Goal: Task Accomplishment & Management: Manage account settings

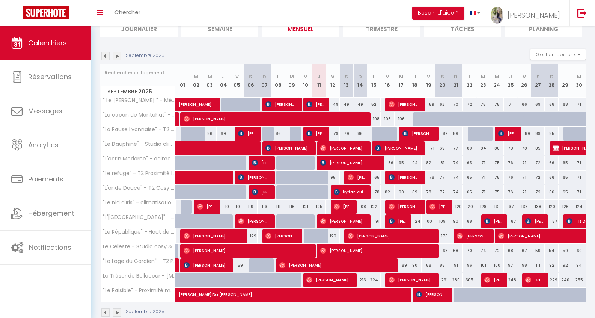
scroll to position [49, 0]
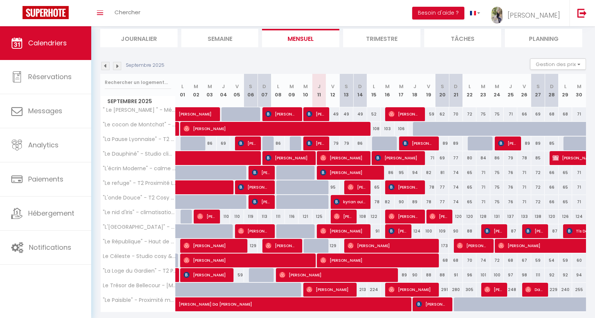
click at [354, 200] on span "kyrian ouin" at bounding box center [350, 202] width 32 height 14
select select "OK"
select select "KO"
select select "0"
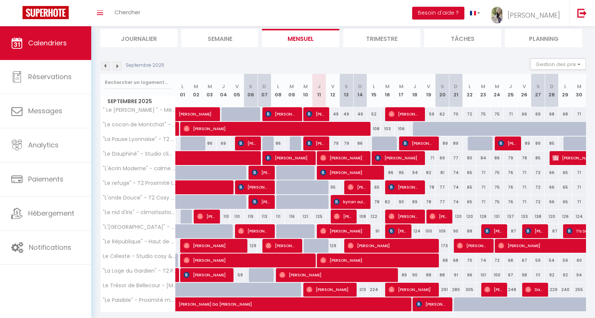
select select "1"
select select
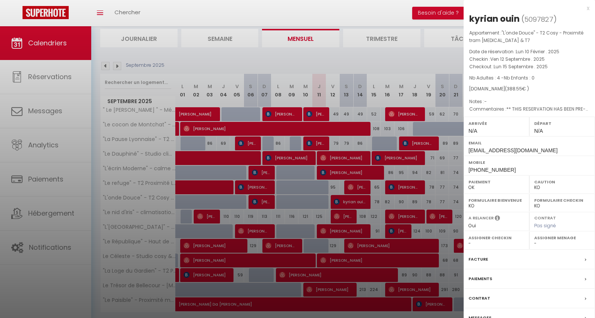
click at [586, 9] on div "x" at bounding box center [527, 8] width 126 height 9
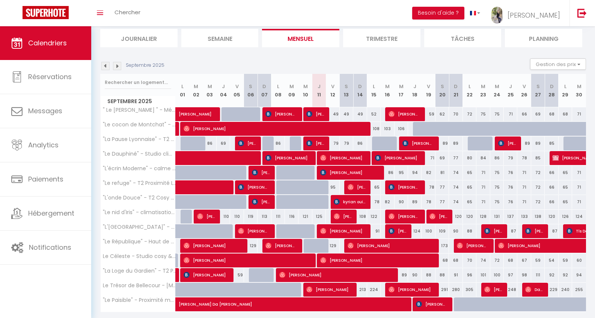
click at [350, 172] on span "[PERSON_NAME]" at bounding box center [349, 173] width 59 height 14
select select "OK"
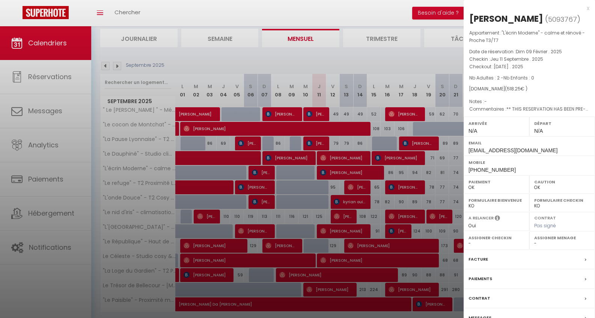
click at [300, 213] on div at bounding box center [297, 159] width 595 height 318
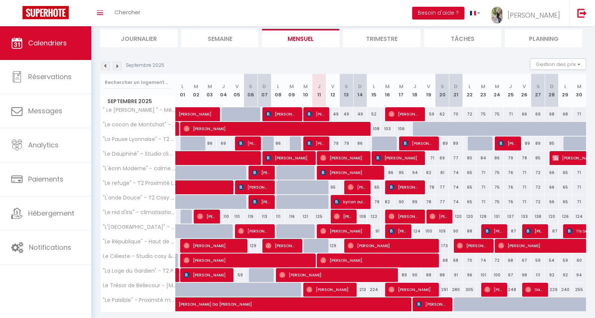
click at [357, 187] on span "[PERSON_NAME]" at bounding box center [357, 187] width 18 height 14
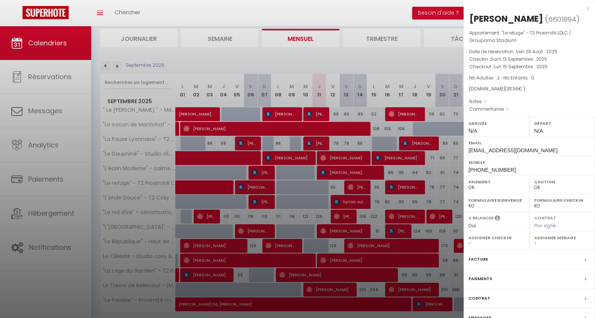
click at [587, 8] on div "x" at bounding box center [527, 8] width 126 height 9
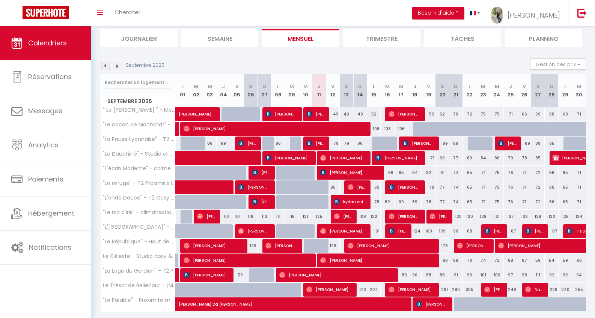
click at [330, 172] on span "[PERSON_NAME]" at bounding box center [349, 173] width 59 height 14
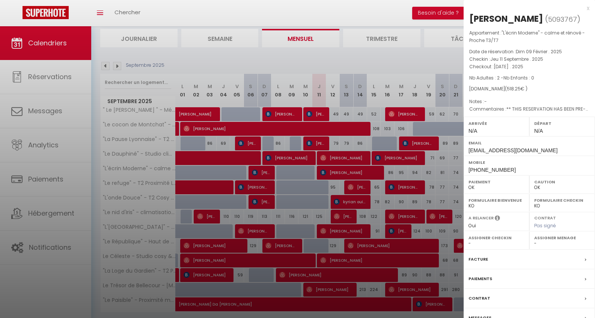
click at [492, 314] on div "Messages" at bounding box center [529, 319] width 131 height 20
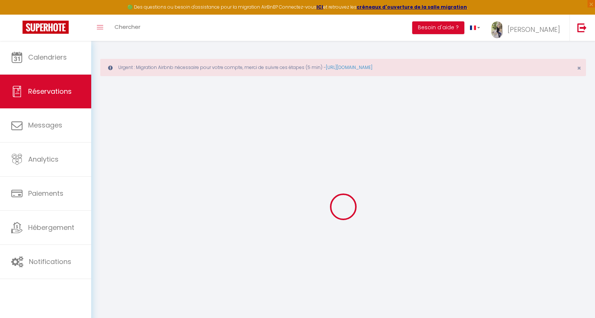
select select
checkbox input "false"
select select
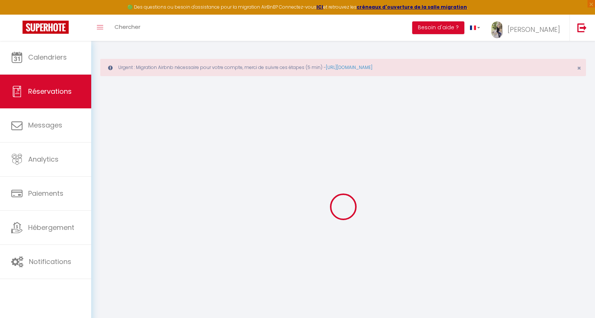
checkbox input "false"
type textarea "** THIS RESERVATION HAS BEEN PRE-PAID ** BOOKING NOTE : Payment charge is EUR 7…"
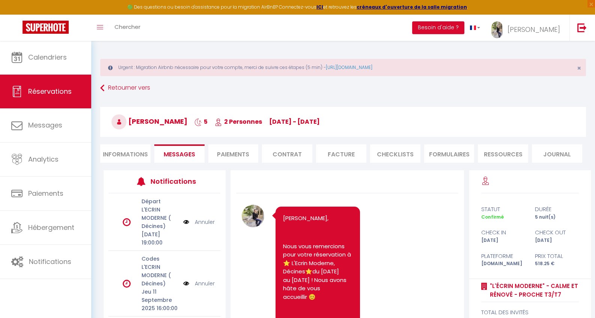
select select
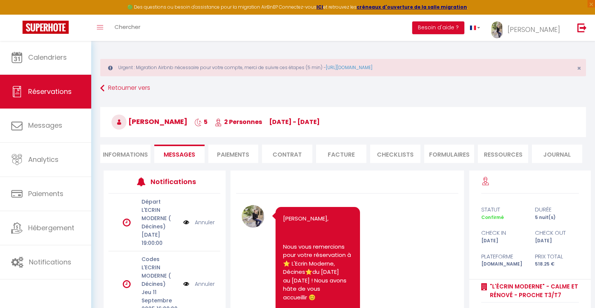
click at [107, 154] on li "Informations" at bounding box center [125, 154] width 50 height 18
select select
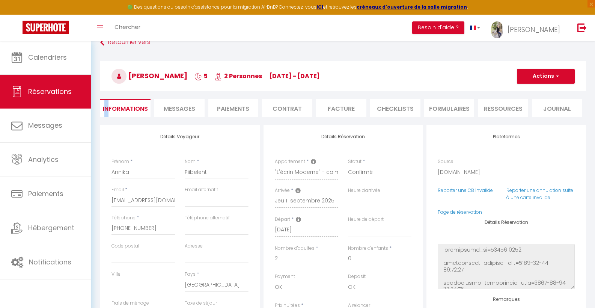
scroll to position [53, 0]
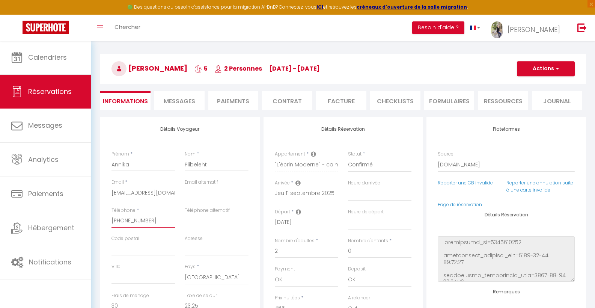
drag, startPoint x: 158, startPoint y: 220, endPoint x: 115, endPoint y: 220, distance: 43.2
click at [152, 220] on input "[PHONE_NUMBER]" at bounding box center [142, 221] width 63 height 14
type input "[PHONE_NUMBER]"
select select
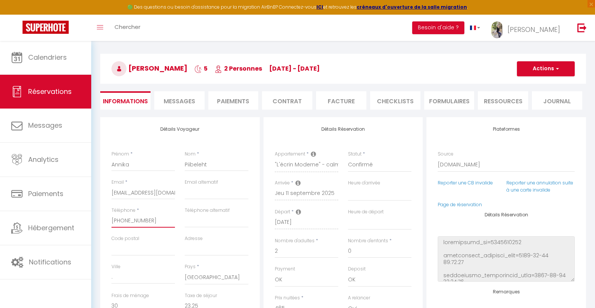
checkbox input "false"
type input "[PHONE_NUMBER]"
select select
checkbox input "false"
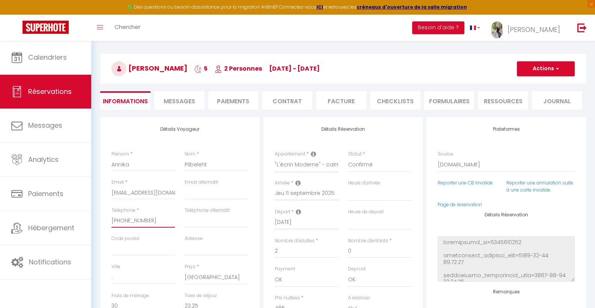
type input "[PHONE_NUMBER]"
select select
checkbox input "false"
type input "+35385186"
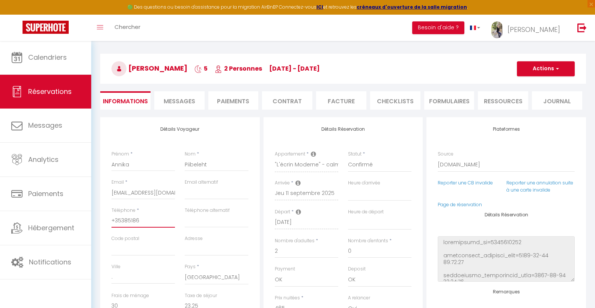
select select
checkbox input "false"
select select
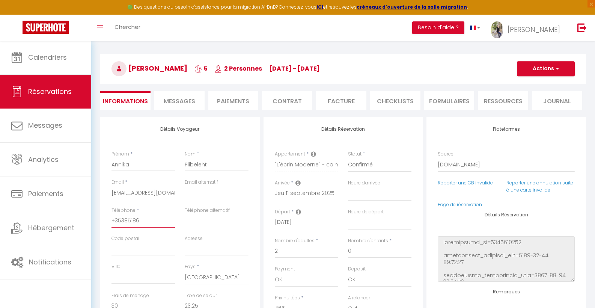
type input "+35385186"
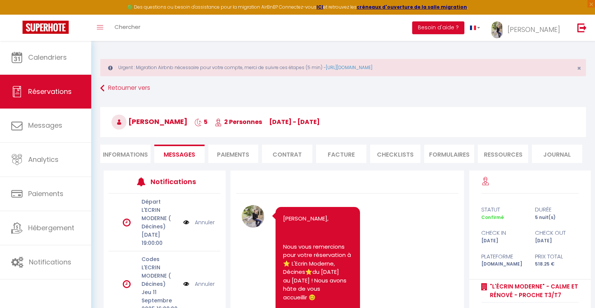
select select
click at [117, 146] on li "Informations" at bounding box center [125, 154] width 50 height 18
select select
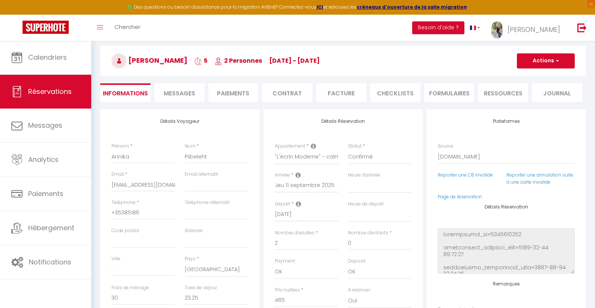
scroll to position [62, 0]
click at [148, 210] on input "+35385186" at bounding box center [142, 213] width 63 height 14
type input "[PHONE_NUMBER]"
select select
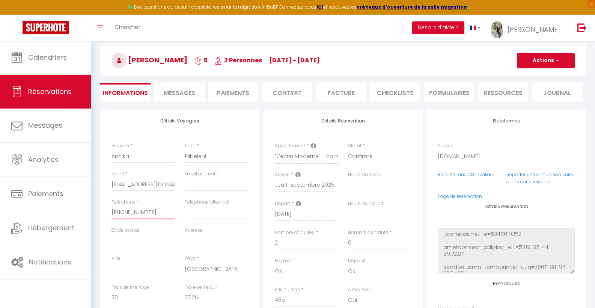
checkbox input "false"
type input "[PHONE_NUMBER]"
select select
checkbox input "false"
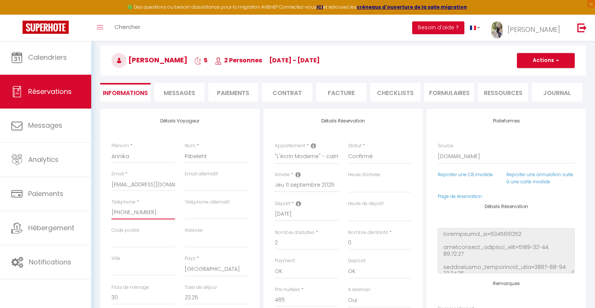
type input "[PHONE_NUMBER]"
select select
checkbox input "false"
type input "[PHONE_NUMBER]"
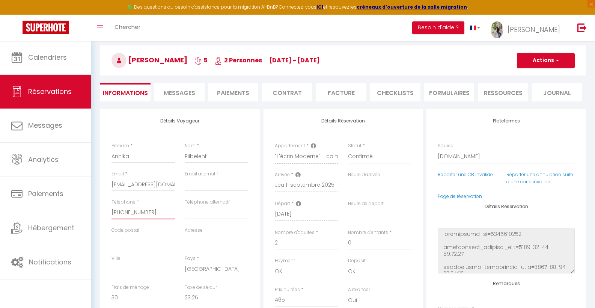
select select
checkbox input "false"
type input "[PHONE_NUMBER]"
click at [540, 61] on button "Actions" at bounding box center [546, 60] width 58 height 15
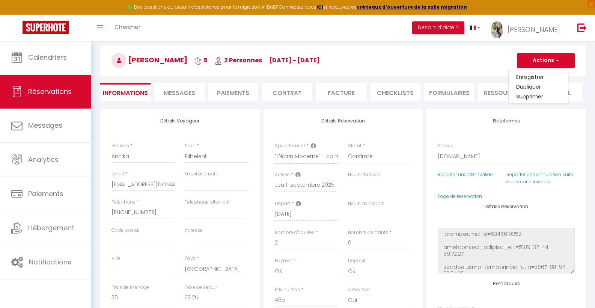
click at [535, 77] on link "Enregistrer" at bounding box center [538, 77] width 59 height 10
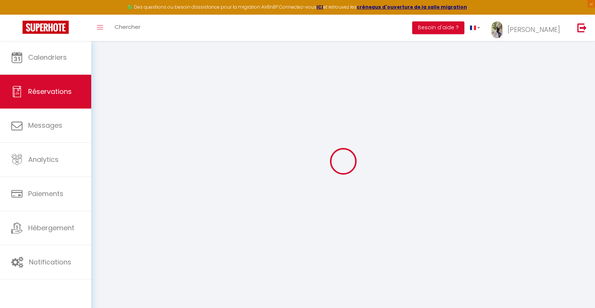
scroll to position [41, 0]
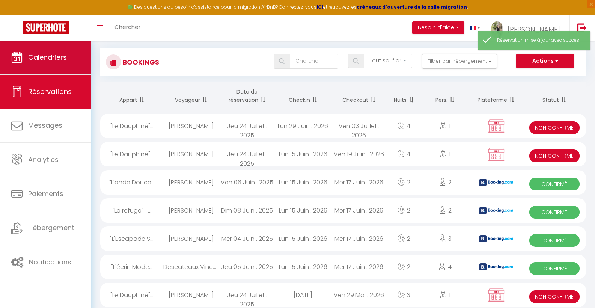
click at [38, 54] on span "Calendriers" at bounding box center [47, 57] width 39 height 9
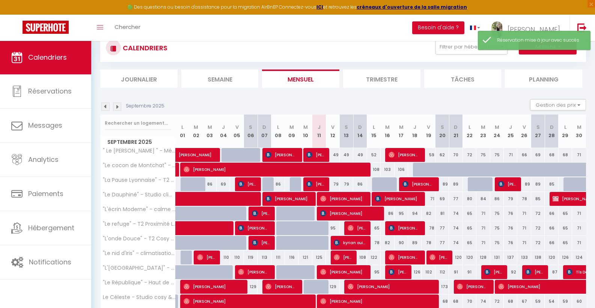
scroll to position [73, 0]
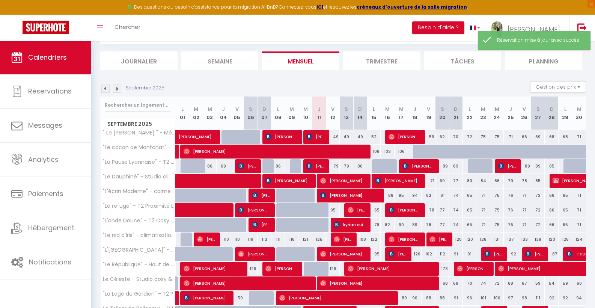
click at [336, 197] on span "[PERSON_NAME]" at bounding box center [349, 195] width 59 height 14
select select "OK"
select select "0"
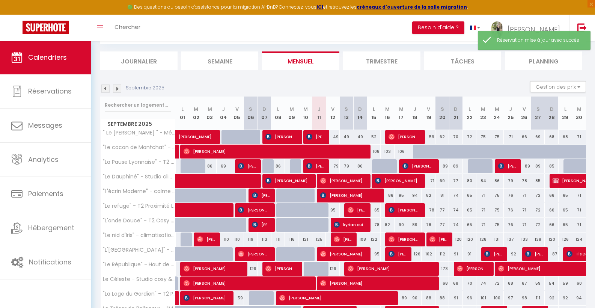
select select "1"
select select
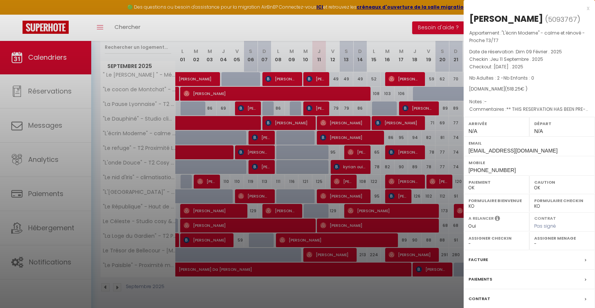
scroll to position [130, 0]
click at [541, 306] on div "Contrat" at bounding box center [529, 299] width 131 height 20
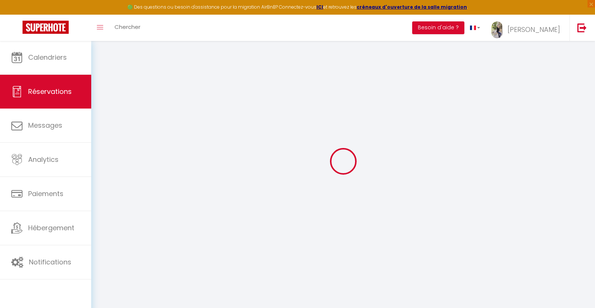
scroll to position [41, 0]
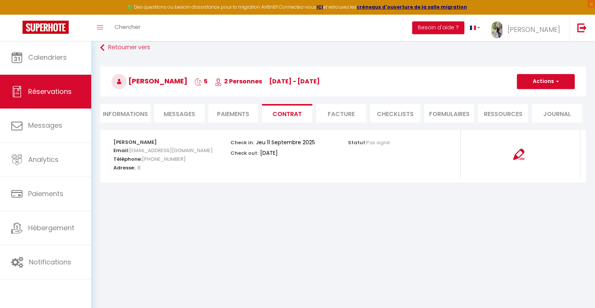
click at [190, 117] on span "Messages" at bounding box center [180, 114] width 32 height 9
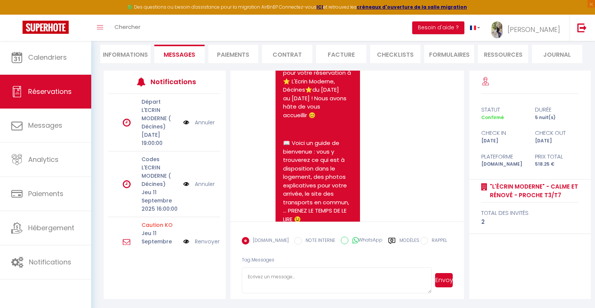
scroll to position [99, 0]
click at [352, 238] on icon at bounding box center [355, 241] width 6 height 8
click at [348, 238] on input "WhatsApp" at bounding box center [345, 241] width 8 height 8
radio input "true"
radio input "false"
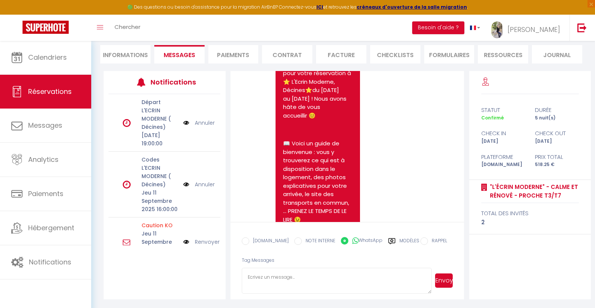
click at [405, 241] on label "Modèles" at bounding box center [409, 243] width 20 height 13
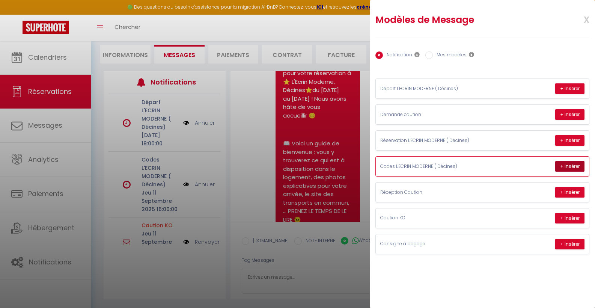
click at [568, 166] on button "+ Insérer" at bounding box center [569, 166] width 29 height 11
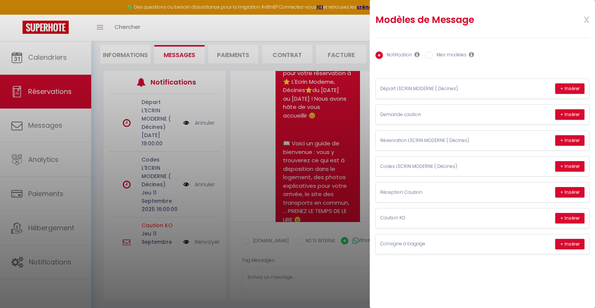
type textarea "Loremip Dolors, Amet consec adipisc e s'doeiusmodte, incid utl etdoloremagn al …"
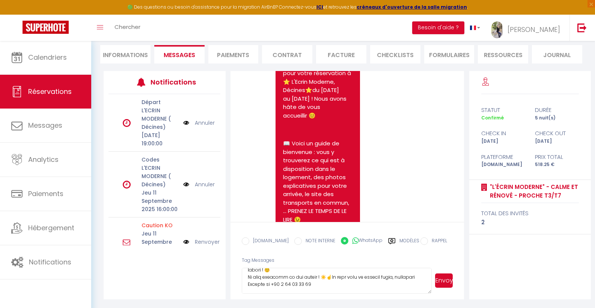
scroll to position [182, 0]
click at [445, 282] on button "Envoyer" at bounding box center [444, 280] width 18 height 14
